Goal: Navigation & Orientation: Find specific page/section

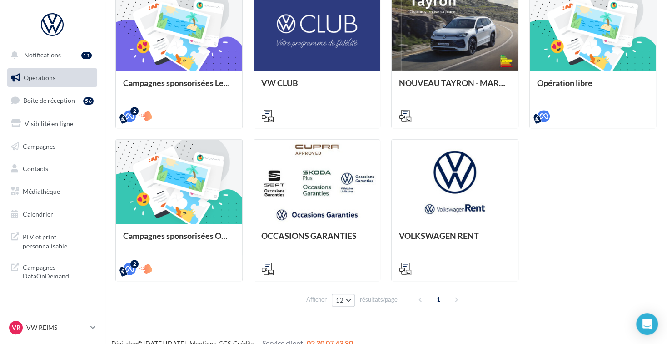
scroll to position [285, 0]
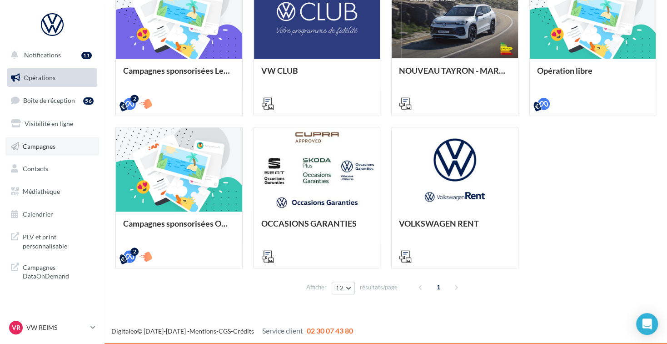
click at [60, 146] on link "Campagnes" at bounding box center [52, 146] width 94 height 19
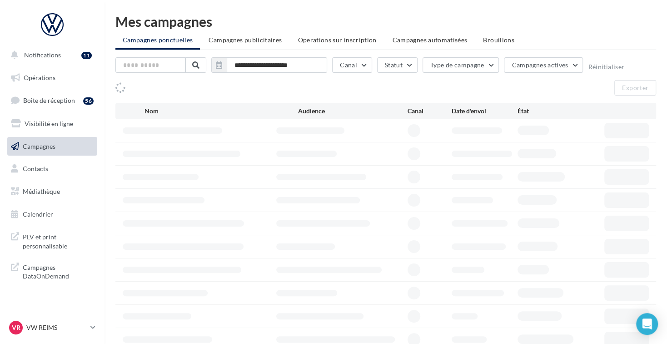
click at [77, 195] on link "Médiathèque" at bounding box center [52, 191] width 94 height 19
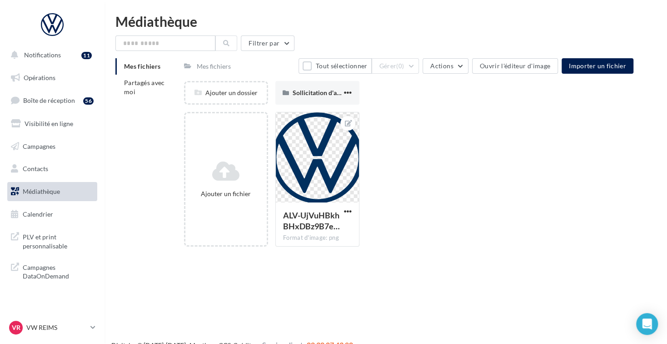
click at [115, 87] on div "Médiathèque Filtrer par Mes fichiers Partagés avec moi Mes fichiers Tout sélect…" at bounding box center [386, 134] width 563 height 239
click at [188, 90] on div "Ajouter un dossier" at bounding box center [225, 92] width 81 height 9
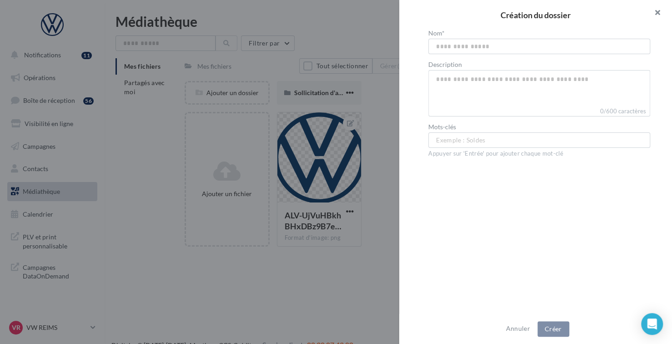
click at [660, 9] on button "button" at bounding box center [653, 13] width 36 height 27
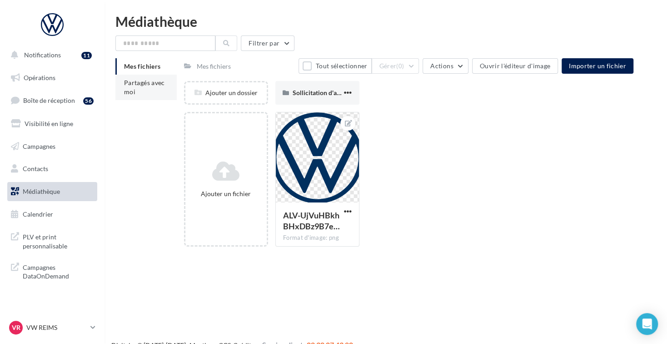
click at [143, 92] on li "Partagés avec moi" at bounding box center [145, 87] width 61 height 25
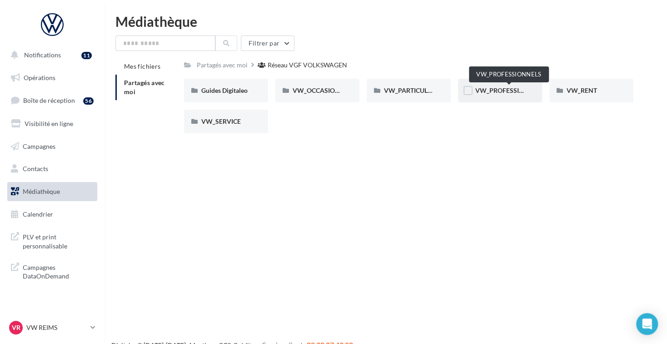
click at [507, 92] on span "VW_PROFESSIONNELS" at bounding box center [509, 90] width 69 height 8
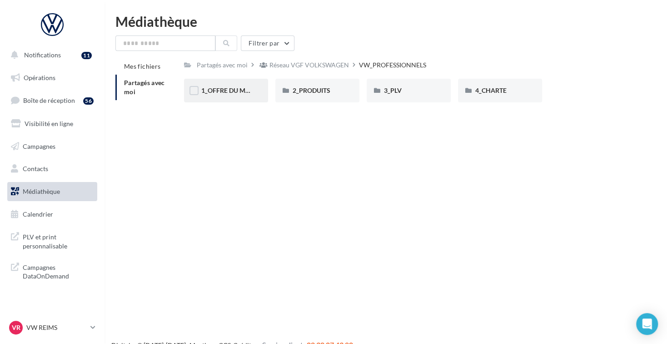
click at [229, 96] on div "1_OFFRE DU MOIS" at bounding box center [226, 91] width 84 height 24
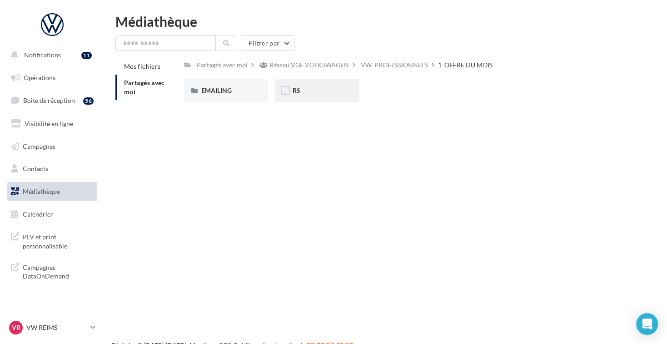
click at [319, 97] on div "RS" at bounding box center [317, 91] width 84 height 24
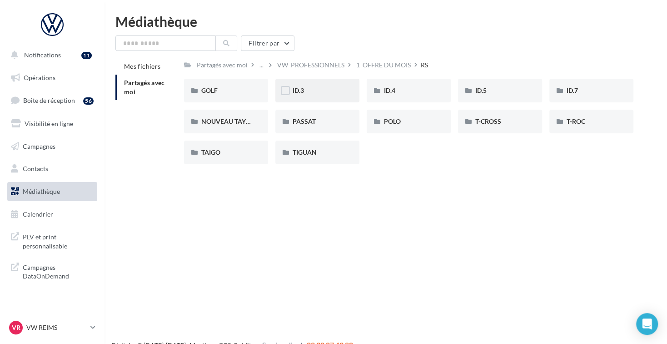
click at [312, 90] on div "ID.3" at bounding box center [318, 90] width 50 height 9
